Goal: Task Accomplishment & Management: Use online tool/utility

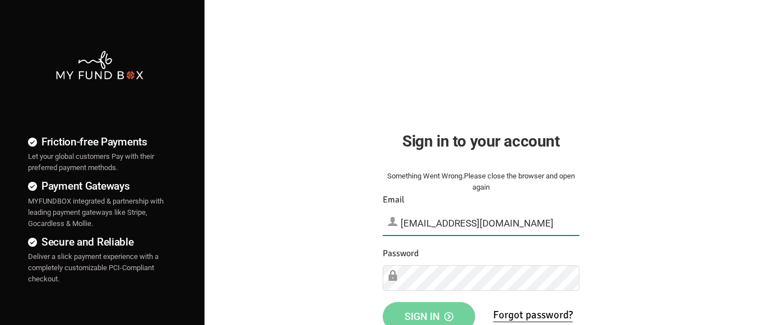
type input "[EMAIL_ADDRESS][DOMAIN_NAME]"
click at [429, 313] on span "Sign in" at bounding box center [428, 317] width 49 height 12
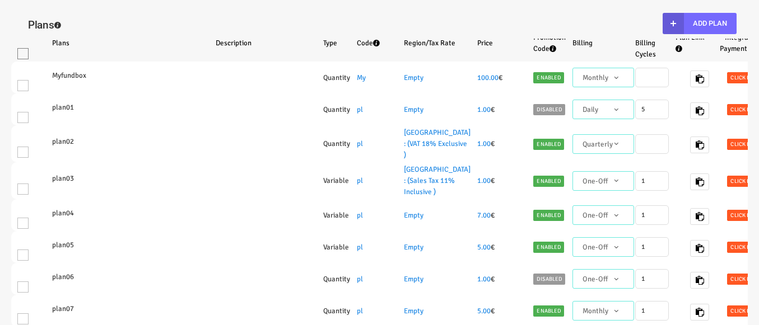
select select "100"
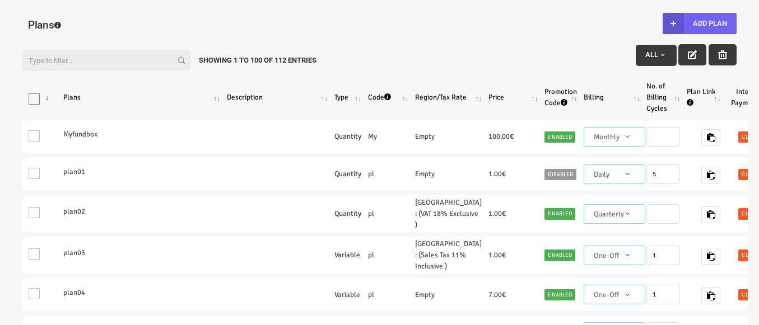
click at [699, 24] on button "Add Plan" at bounding box center [700, 23] width 74 height 21
type input "100"
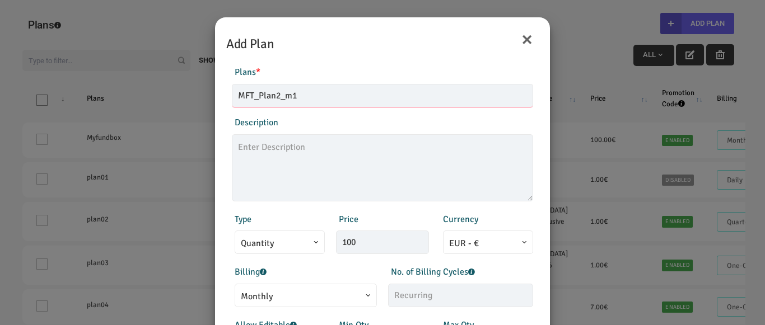
type input "MFT_Plan2_m1"
type textarea "MFT_Plan2_description"
